Goal: Task Accomplishment & Management: Manage account settings

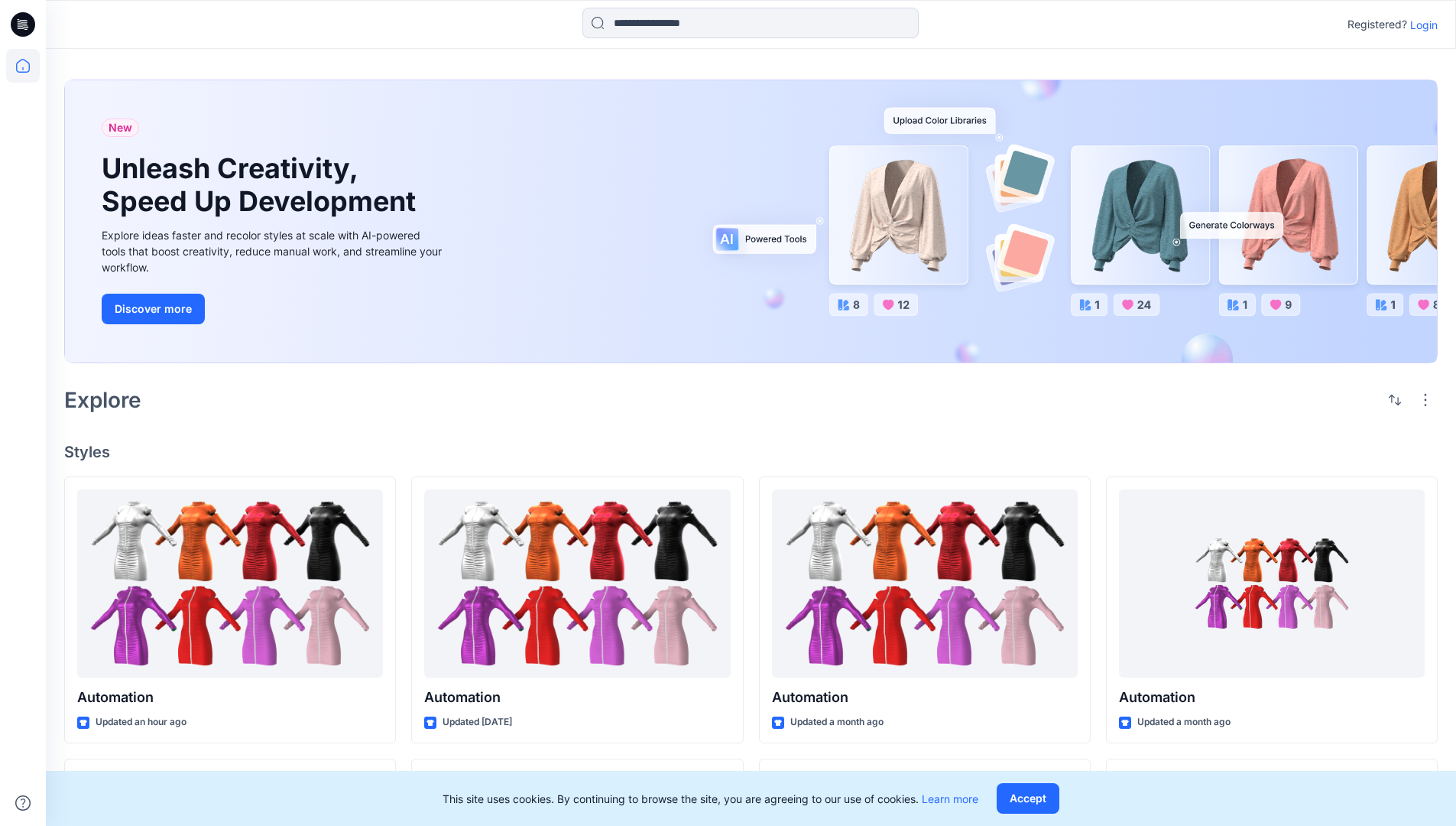
click at [1420, 25] on p "Login" at bounding box center [1424, 25] width 28 height 16
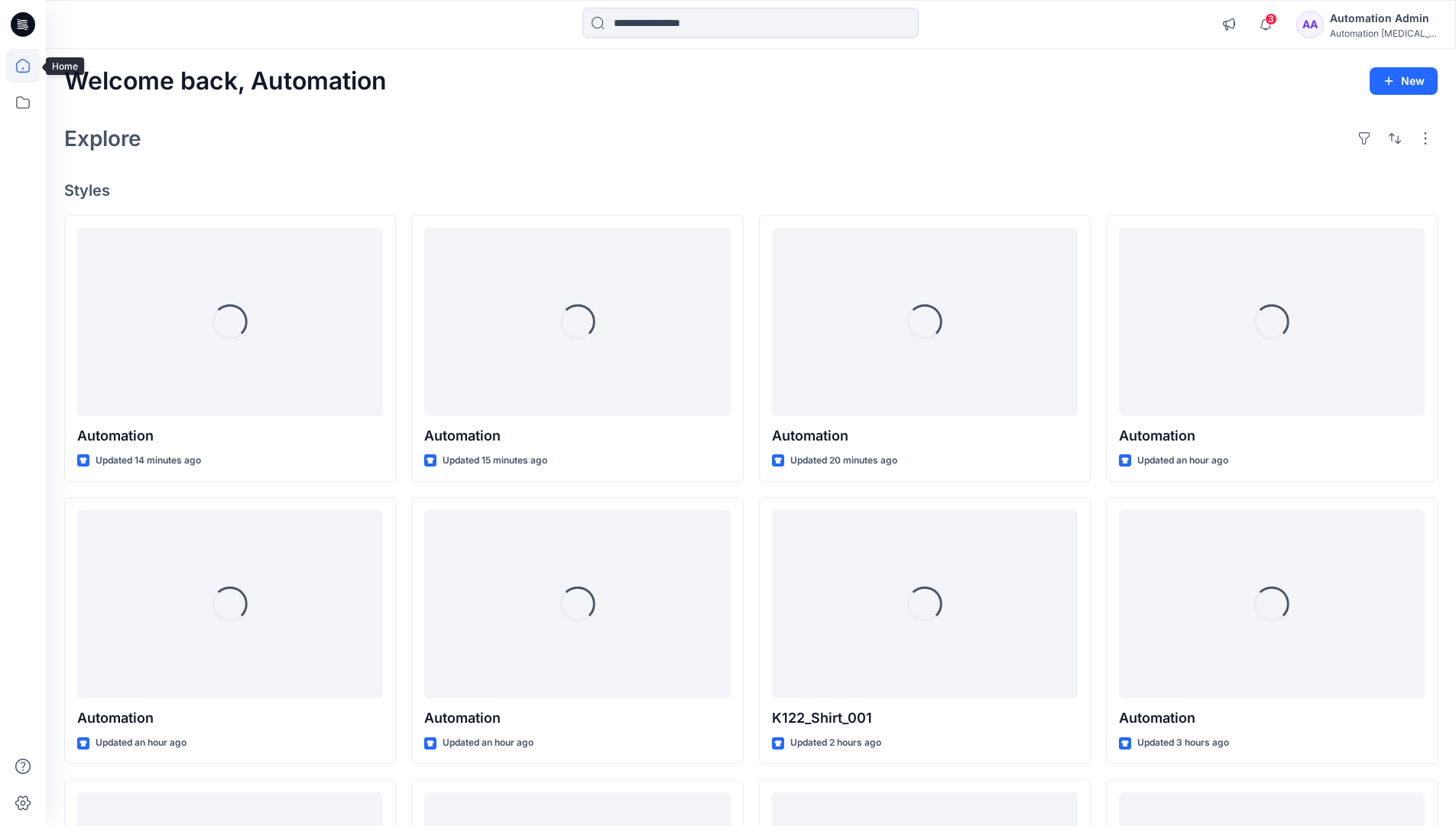
click at [29, 66] on icon at bounding box center [23, 66] width 14 height 14
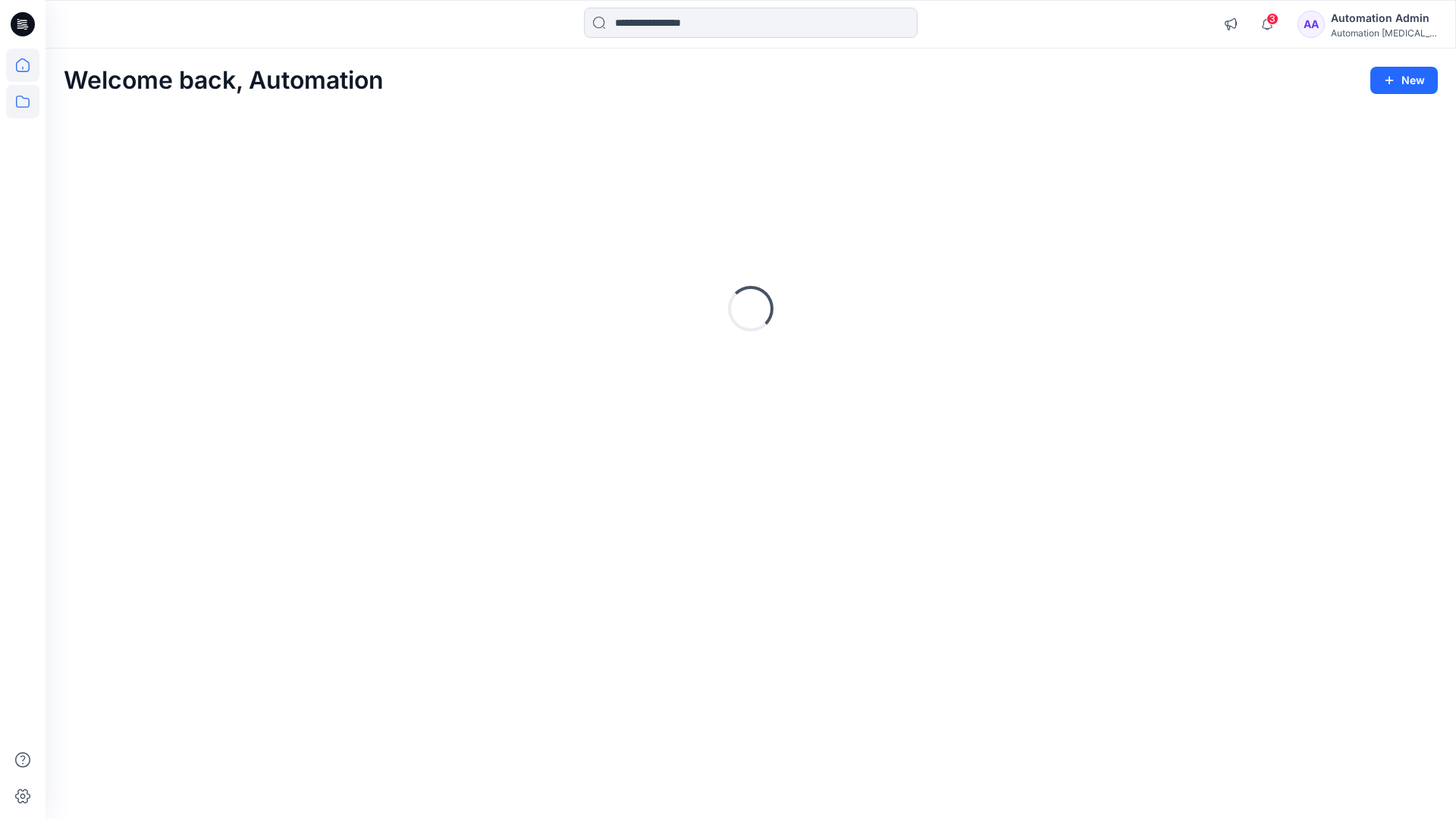
click at [22, 99] on icon at bounding box center [23, 102] width 34 height 34
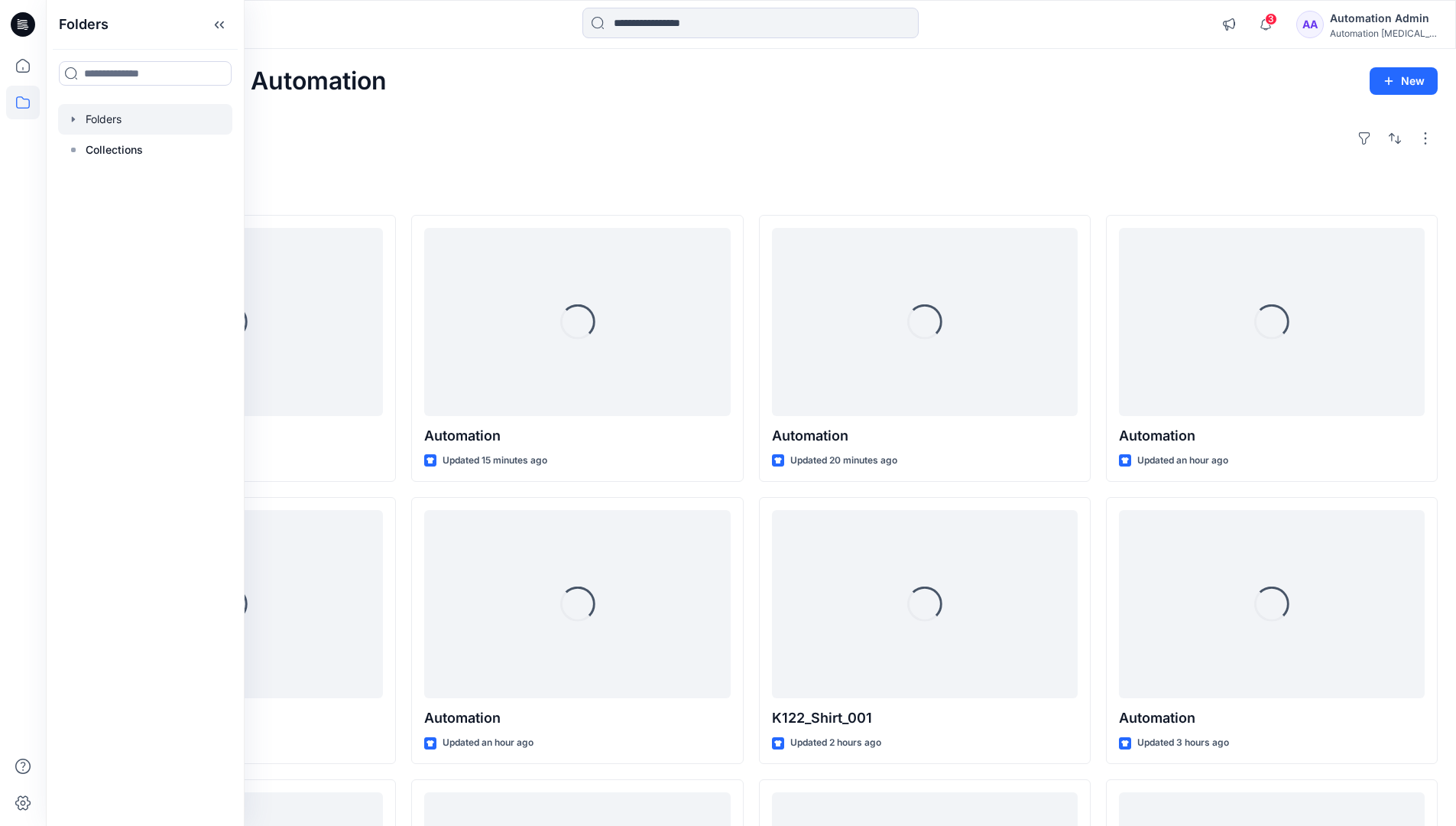
click at [95, 115] on div at bounding box center [146, 119] width 174 height 30
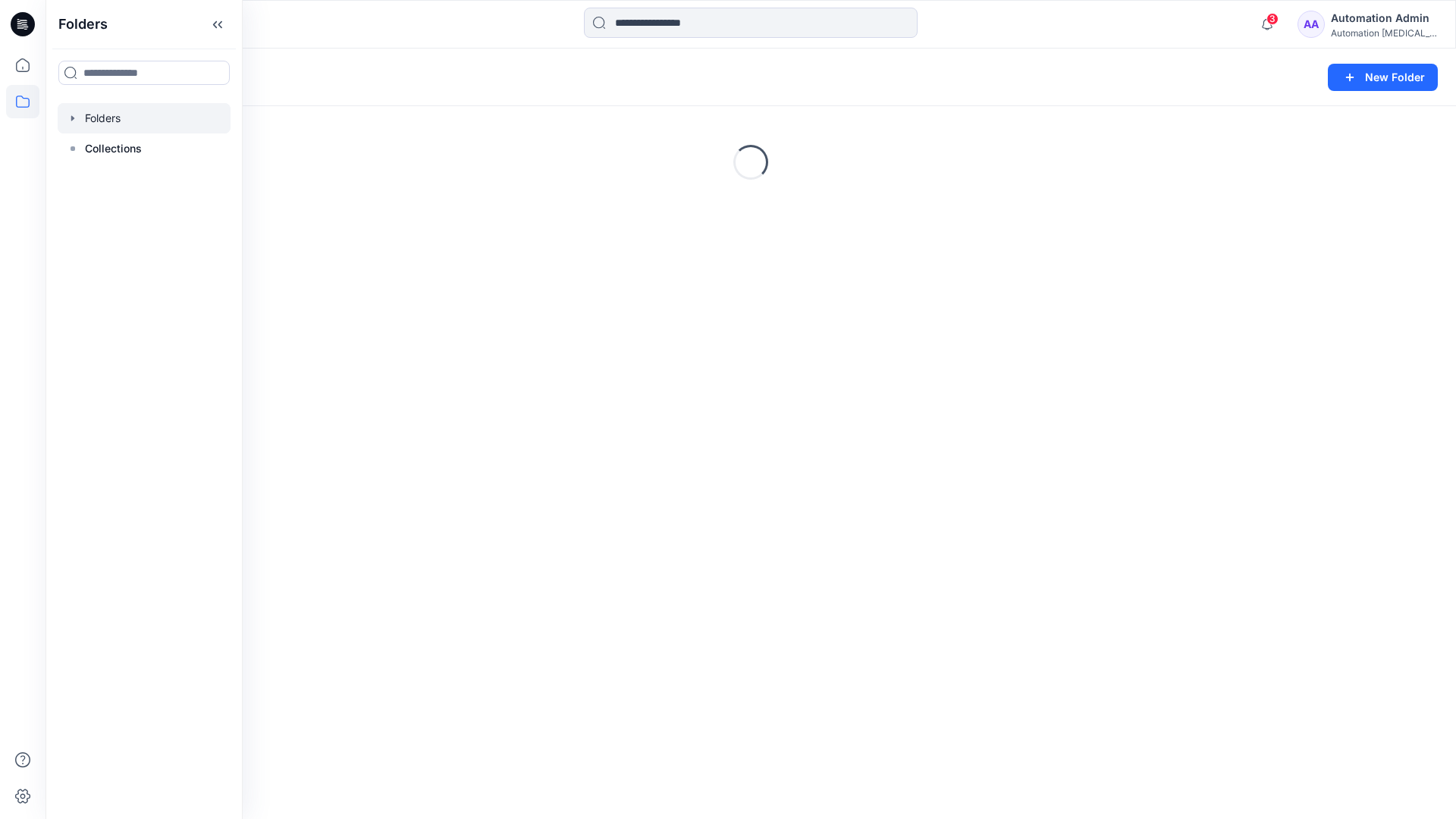
scroll to position [157, 0]
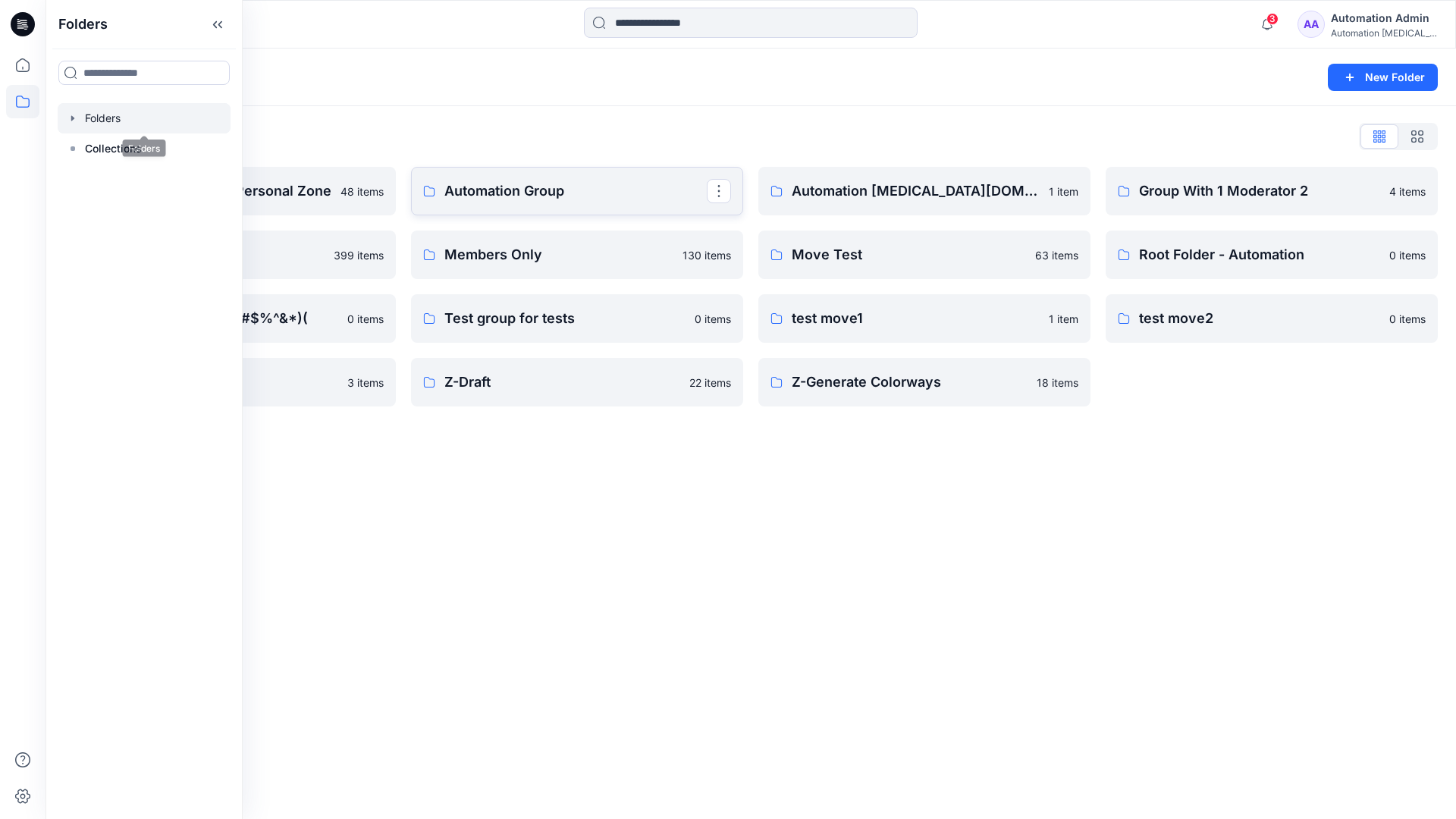
click at [514, 196] on p "Automation Group" at bounding box center [575, 190] width 263 height 21
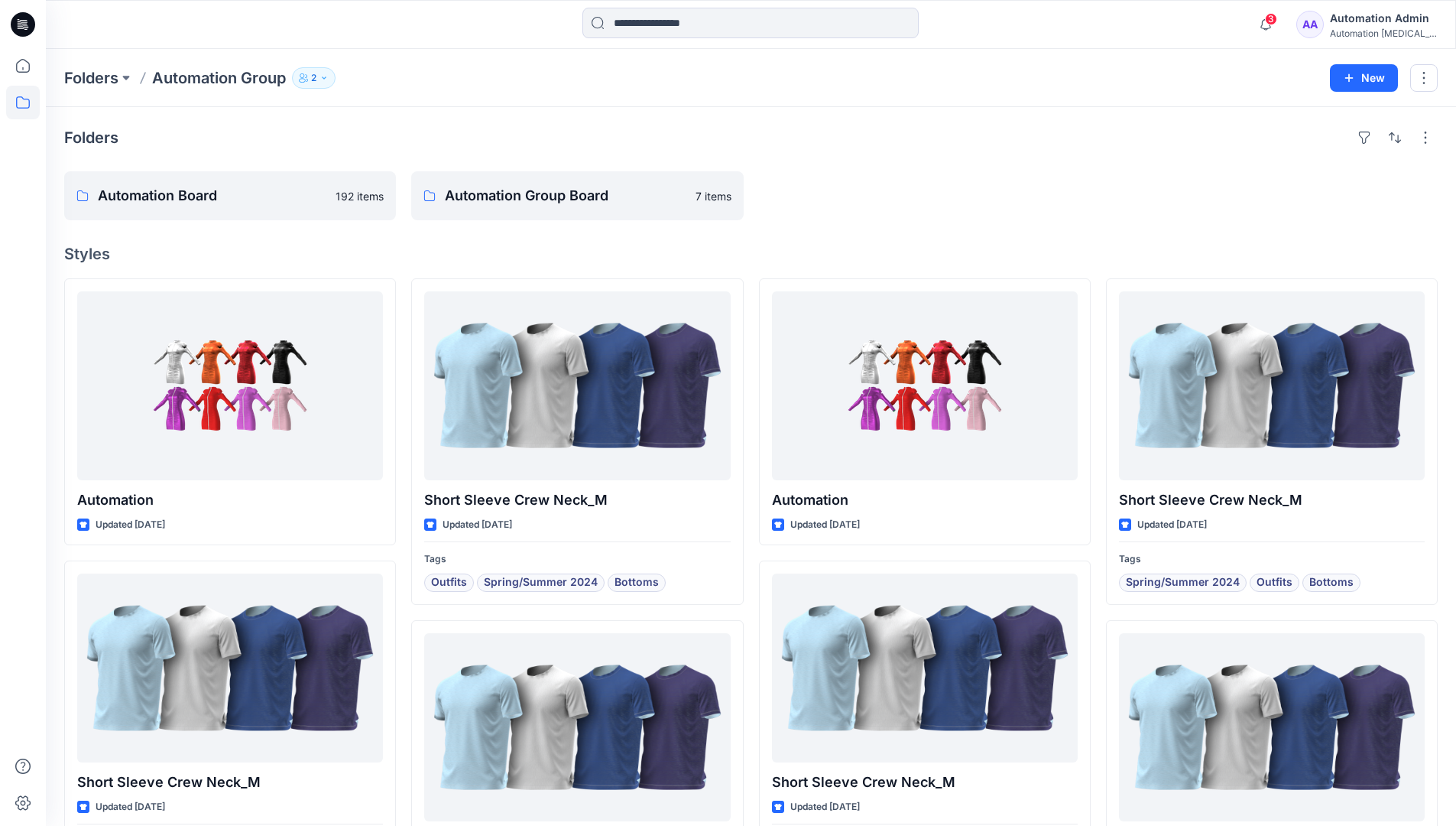
click at [329, 79] on icon "button" at bounding box center [324, 78] width 9 height 9
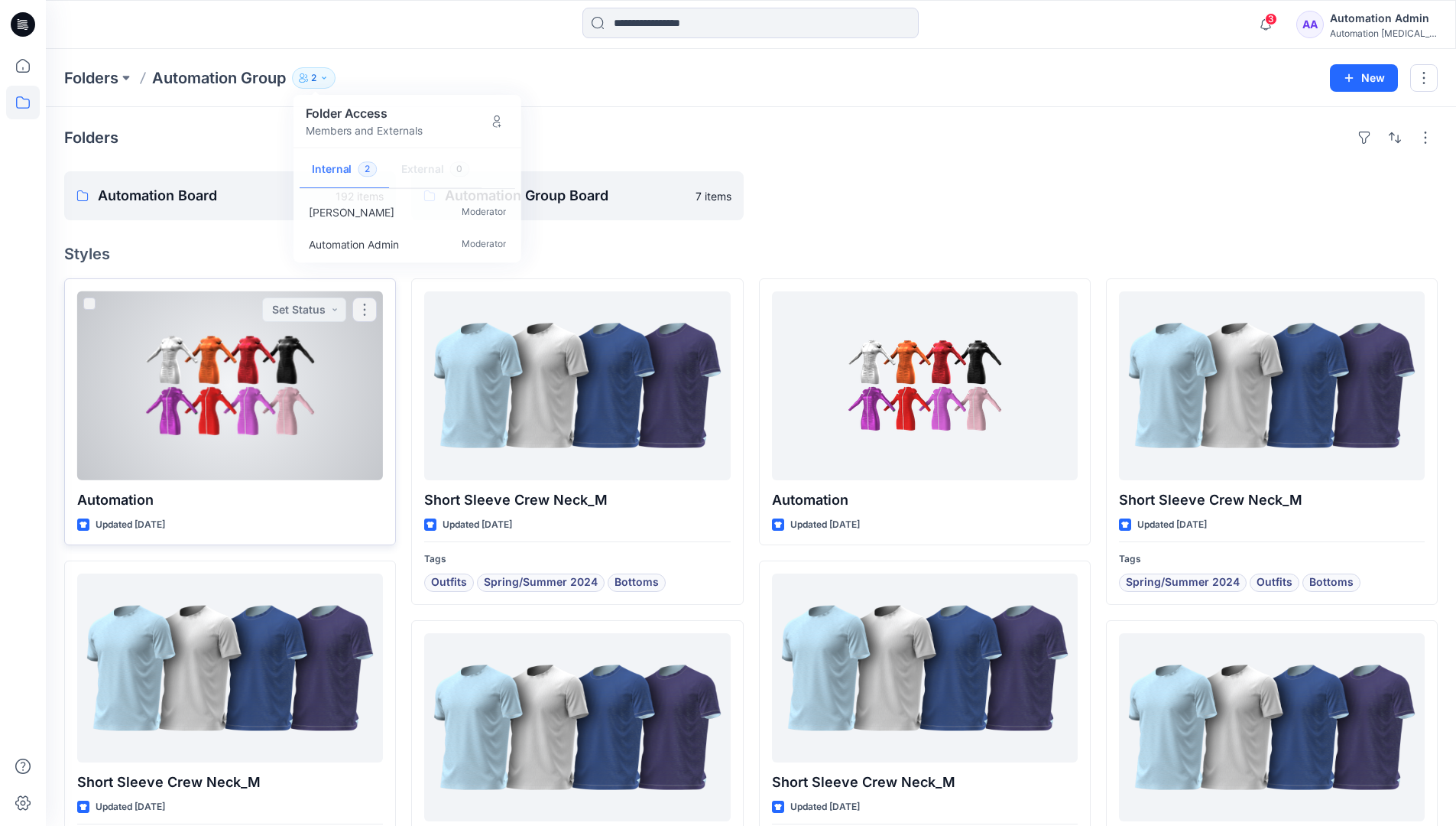
click at [333, 397] on div at bounding box center [229, 385] width 305 height 189
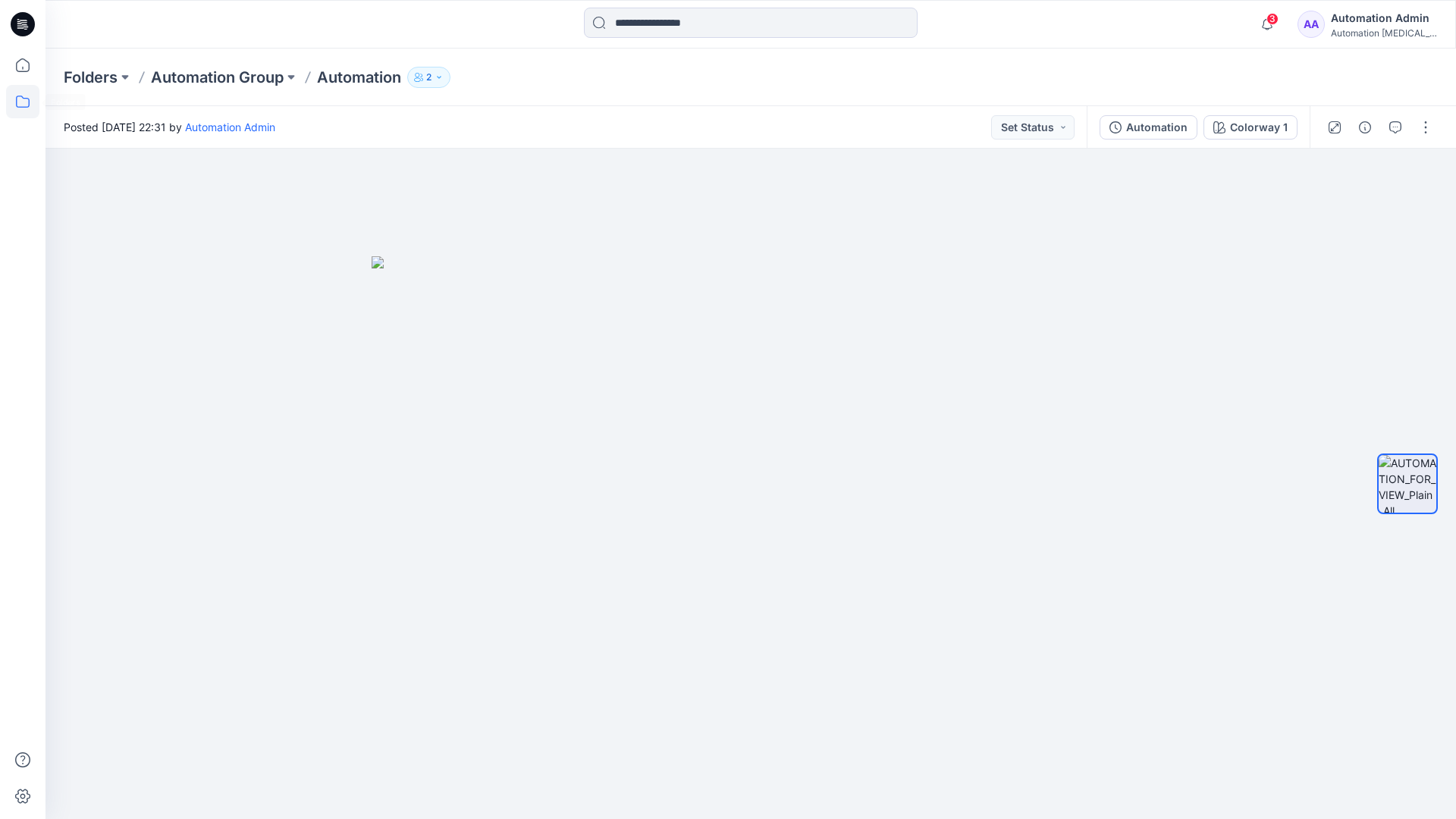
click at [13, 106] on icon at bounding box center [23, 102] width 34 height 34
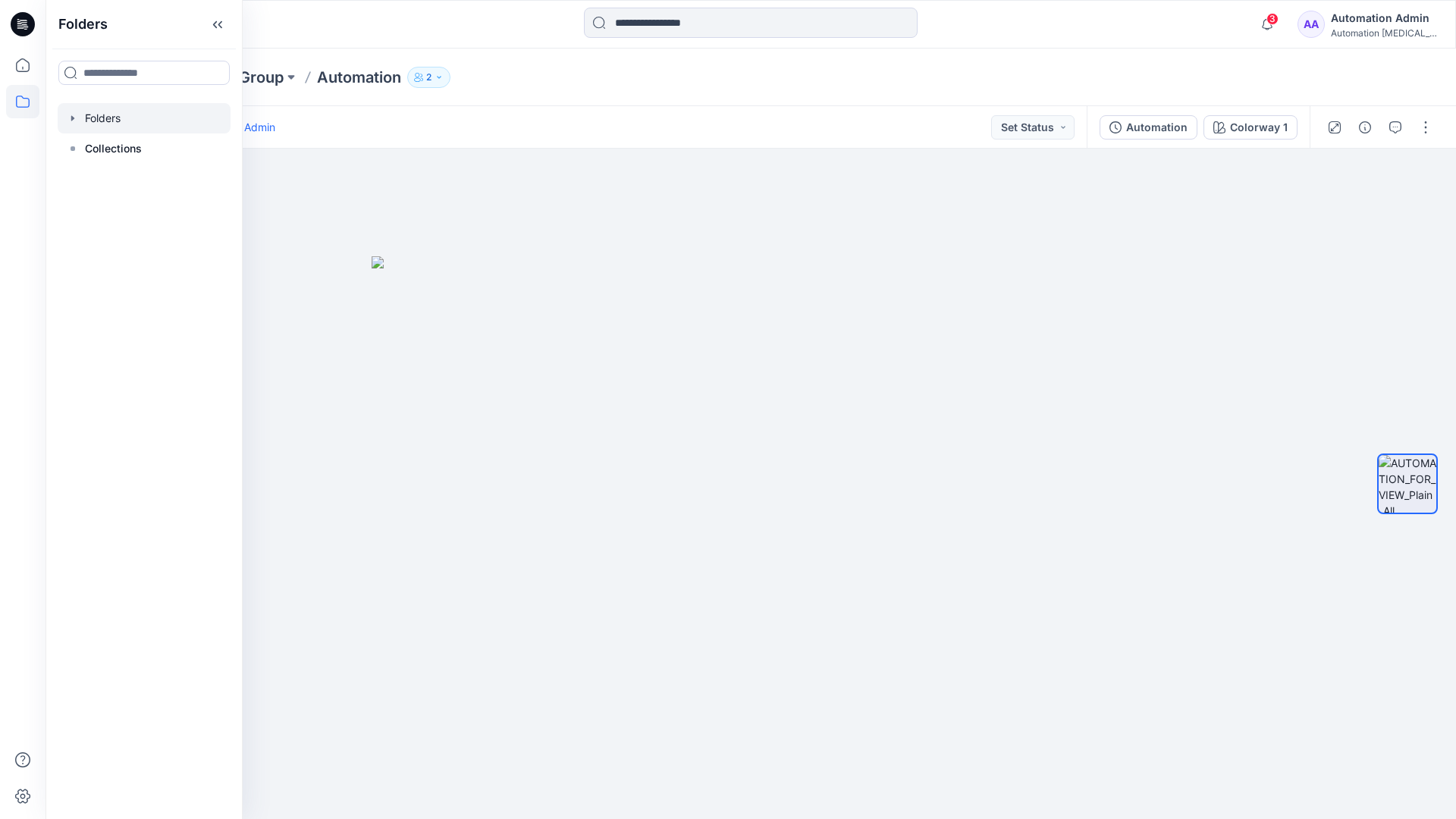
click at [90, 117] on div at bounding box center [144, 118] width 173 height 30
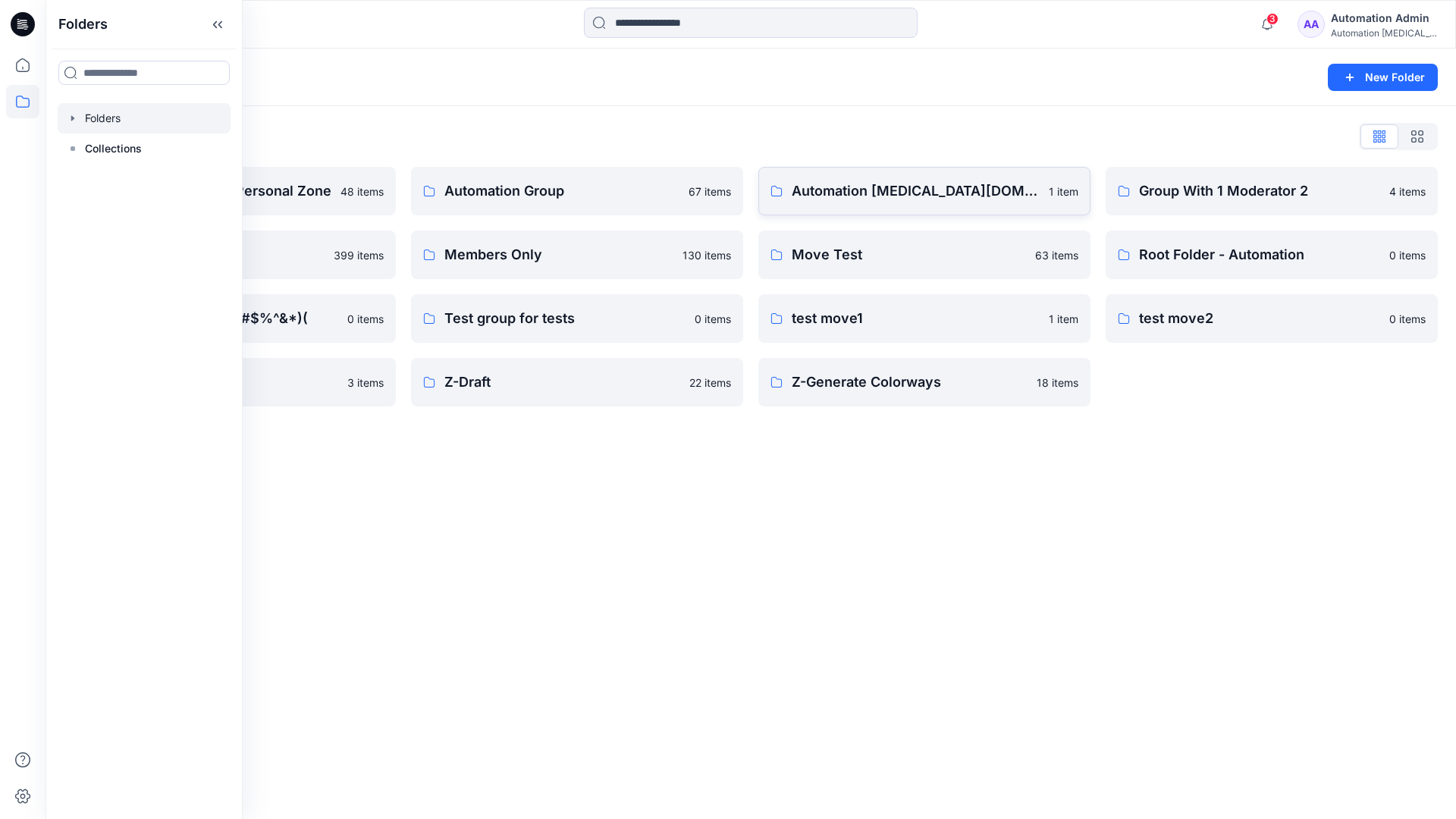
click at [885, 197] on p "Automation testim.io" at bounding box center [915, 190] width 248 height 21
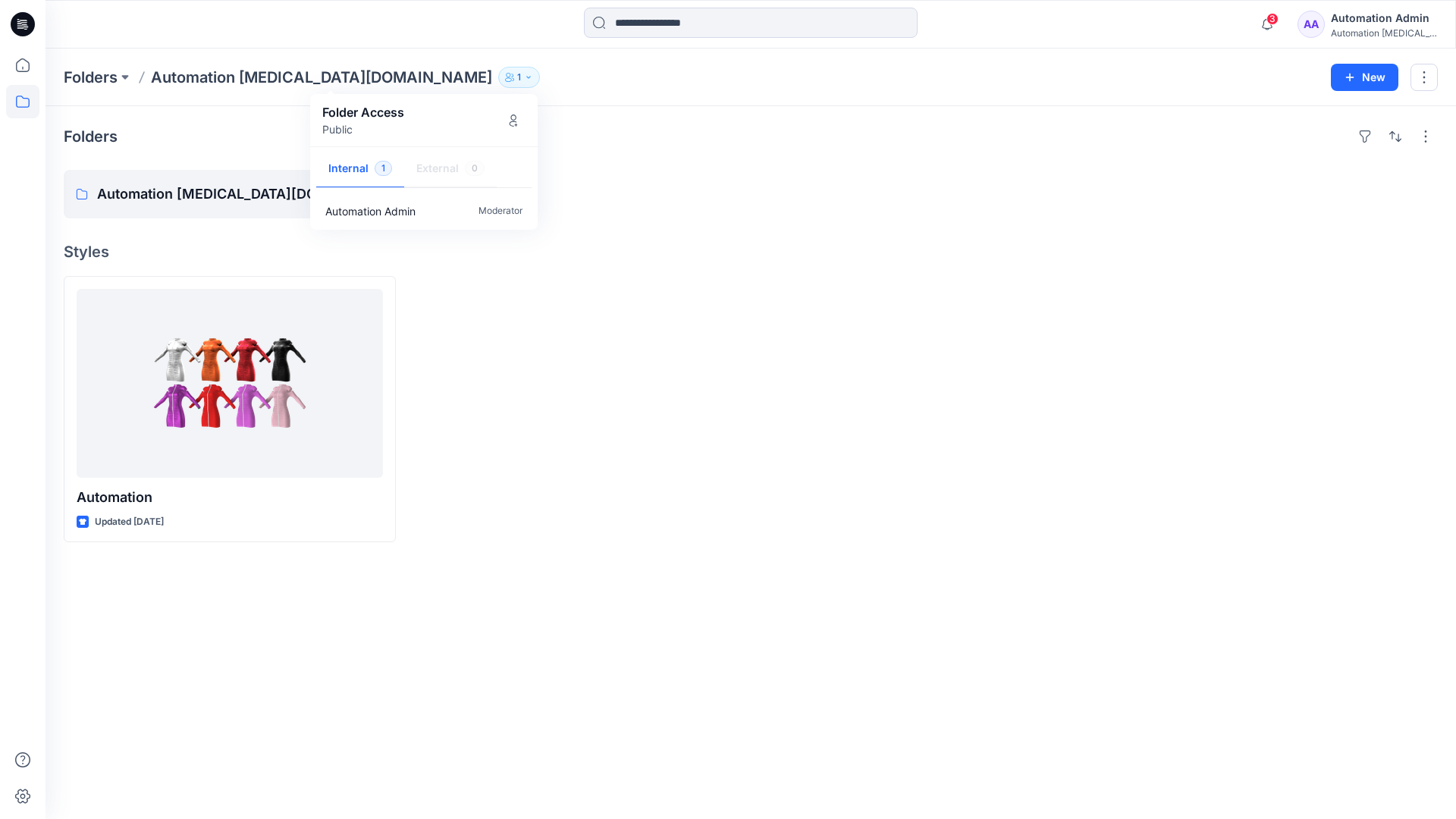
click at [1364, 23] on div "Automation Admin" at bounding box center [1384, 18] width 106 height 18
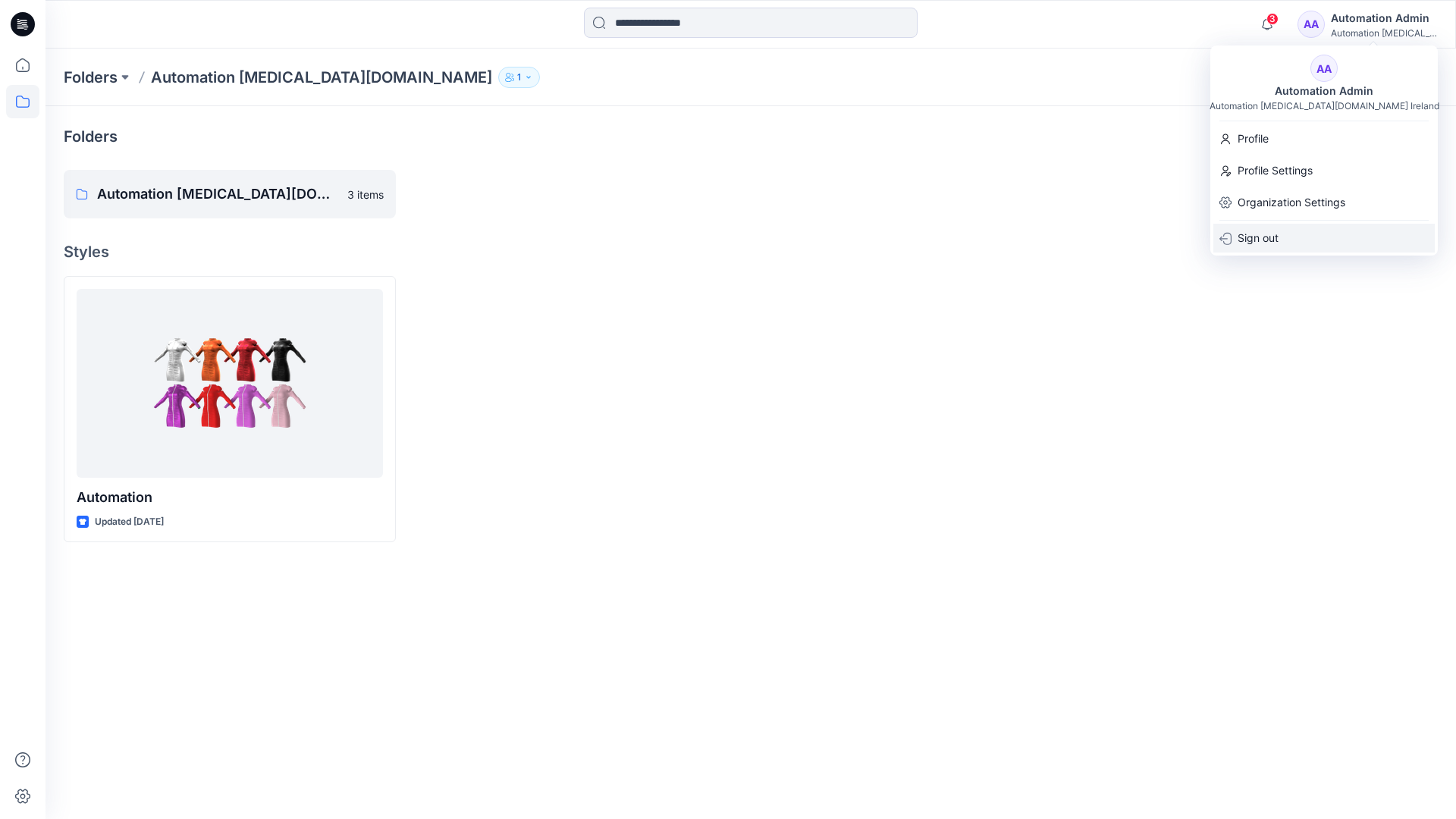
click at [1282, 233] on div "Sign out" at bounding box center [1324, 238] width 222 height 29
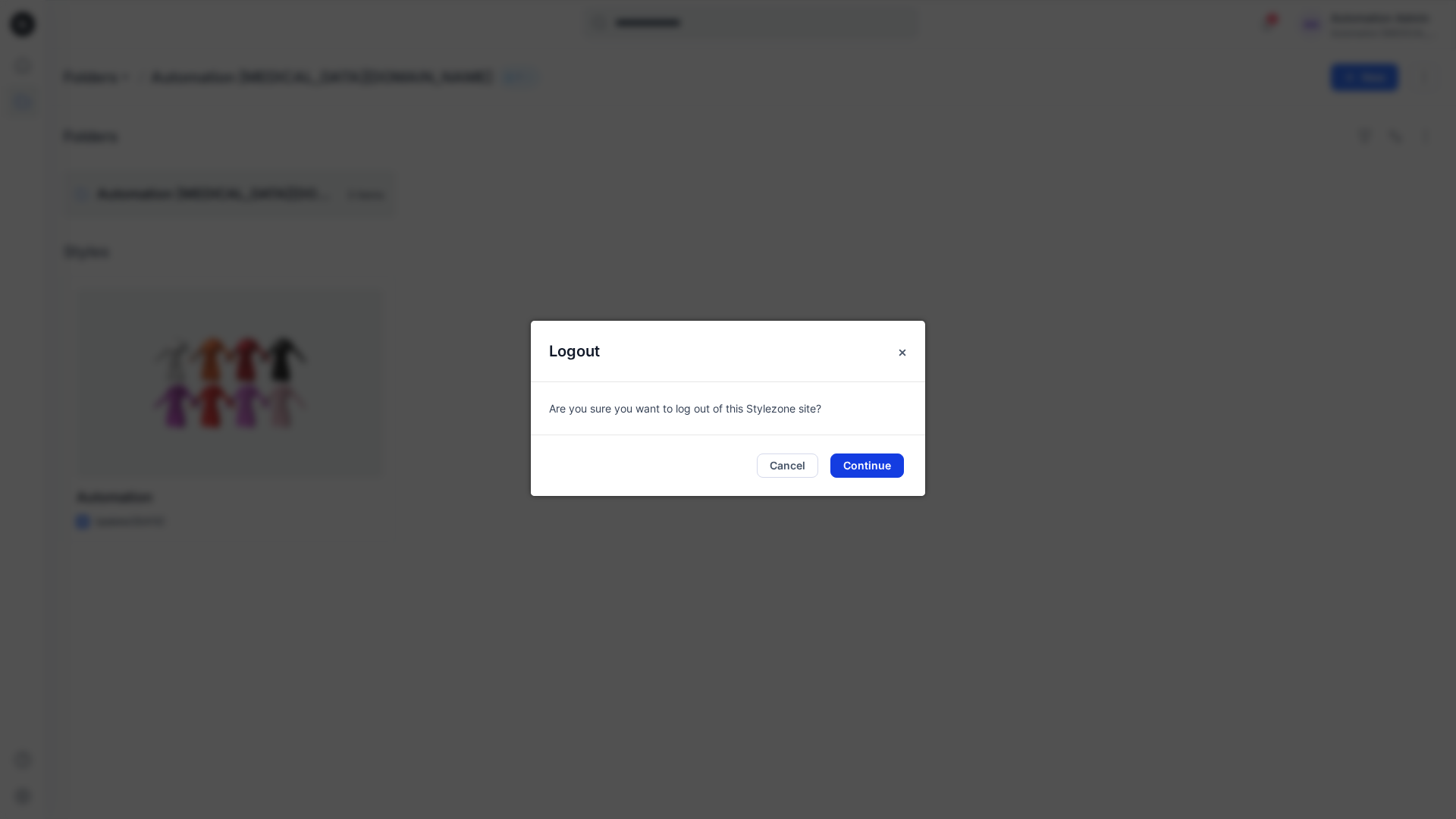
click at [871, 461] on button "Continue" at bounding box center [867, 465] width 74 height 24
